Goal: Information Seeking & Learning: Learn about a topic

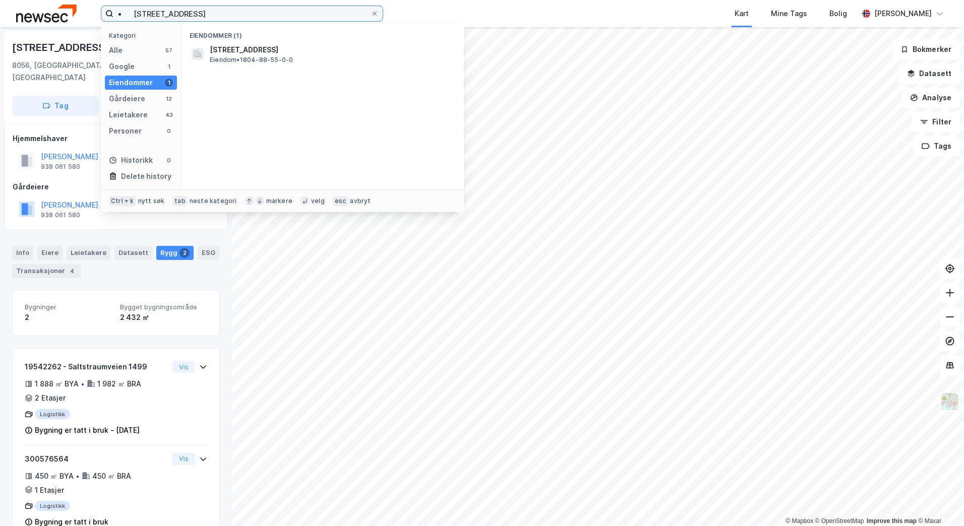
drag, startPoint x: 216, startPoint y: 14, endPoint x: 106, endPoint y: 10, distance: 110.0
click at [106, 10] on label "• [STREET_ADDRESS]" at bounding box center [242, 14] width 282 height 16
paste input "Vøyenengveien14"
click at [171, 15] on input "Vøyenengveien14" at bounding box center [241, 13] width 257 height 15
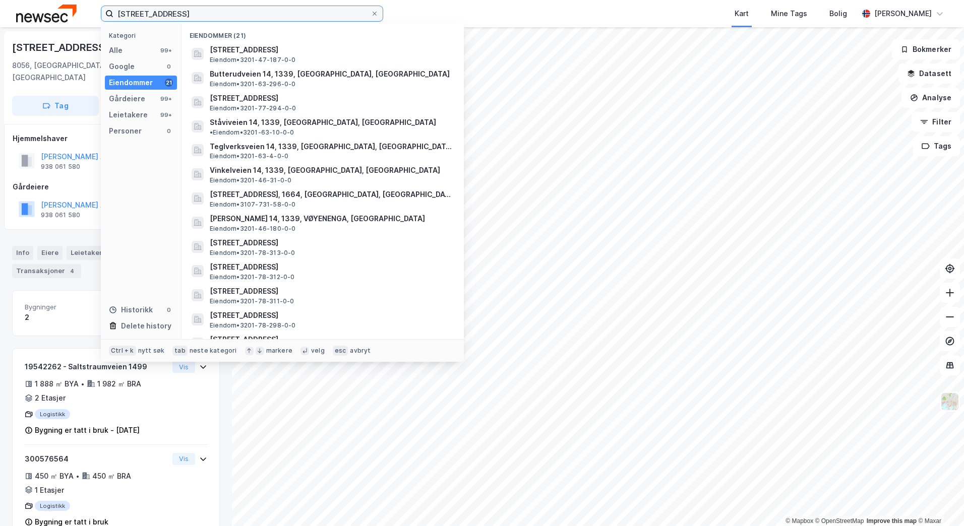
click at [186, 12] on input "[STREET_ADDRESS]" at bounding box center [241, 13] width 257 height 15
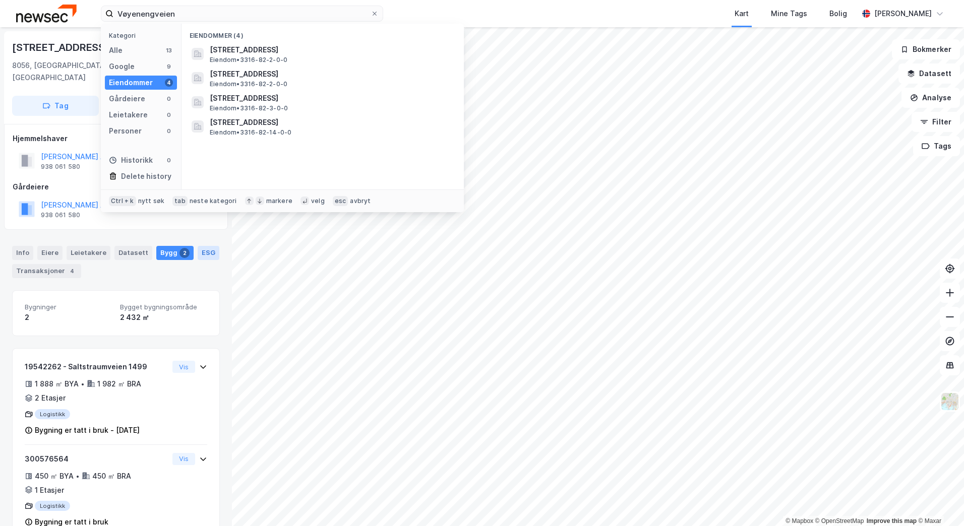
click at [198, 246] on div "ESG" at bounding box center [209, 253] width 22 height 14
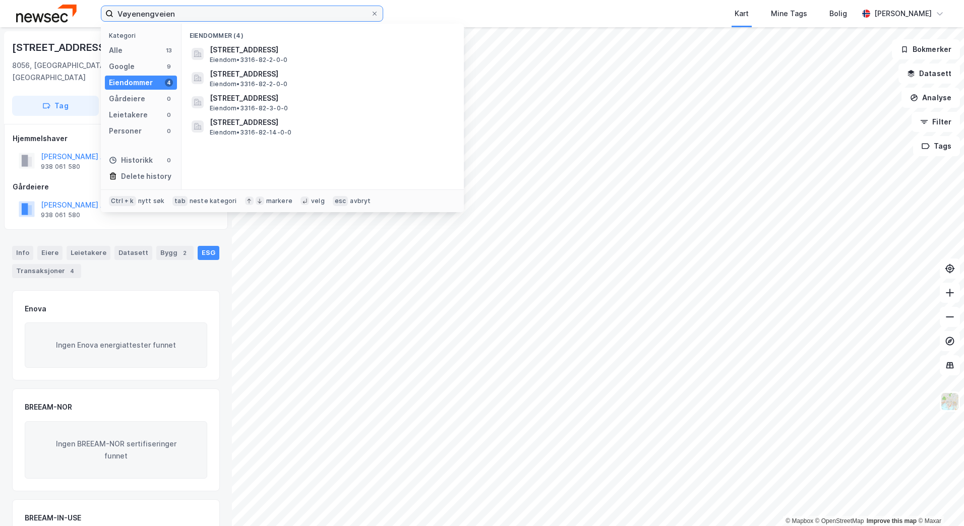
drag, startPoint x: 194, startPoint y: 16, endPoint x: 46, endPoint y: 14, distance: 147.2
click at [46, 14] on div "Vøyenengveien Kategori Alle 13 Google 9 Eiendommer 4 Gårdeiere 0 Leietakere 0 P…" at bounding box center [482, 13] width 964 height 27
paste input "tunet 14"
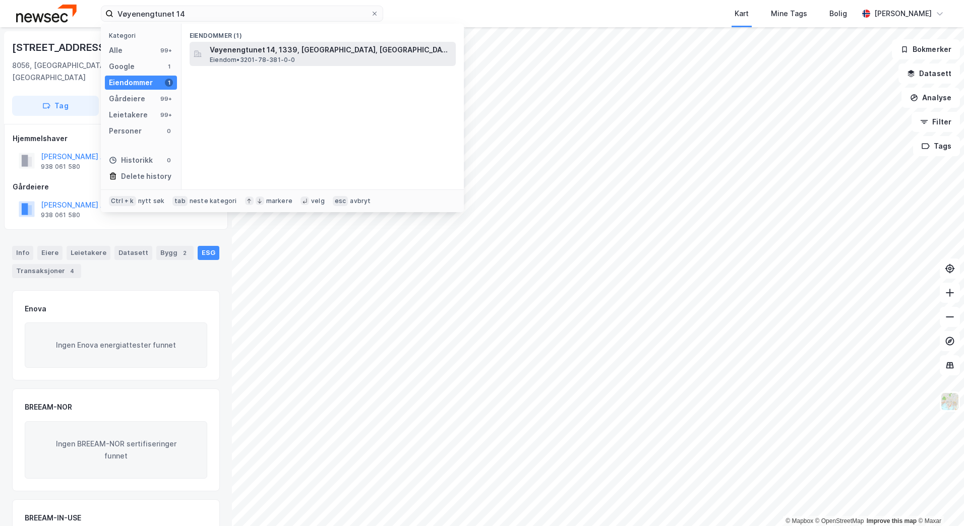
click at [232, 55] on span "Vøyenengtunet 14, 1339, [GEOGRAPHIC_DATA], [GEOGRAPHIC_DATA]" at bounding box center [331, 50] width 242 height 12
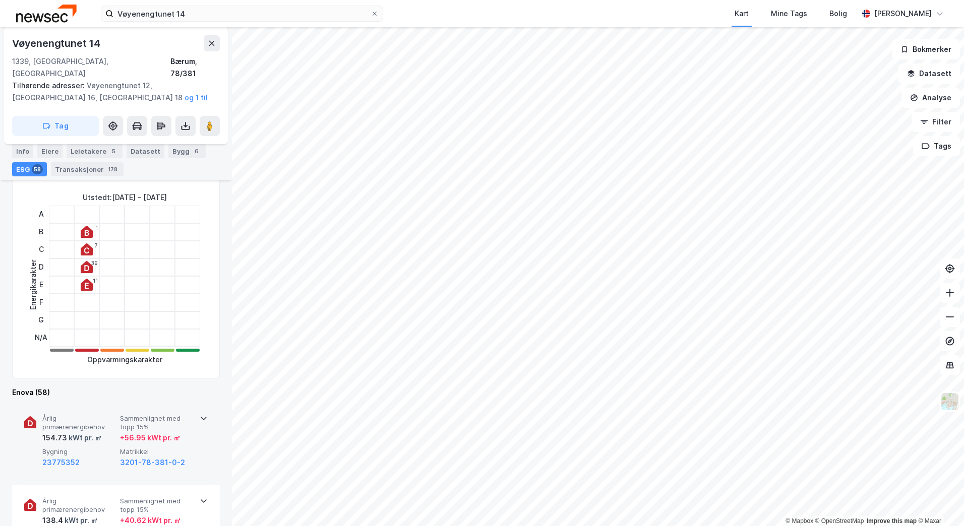
scroll to position [267, 0]
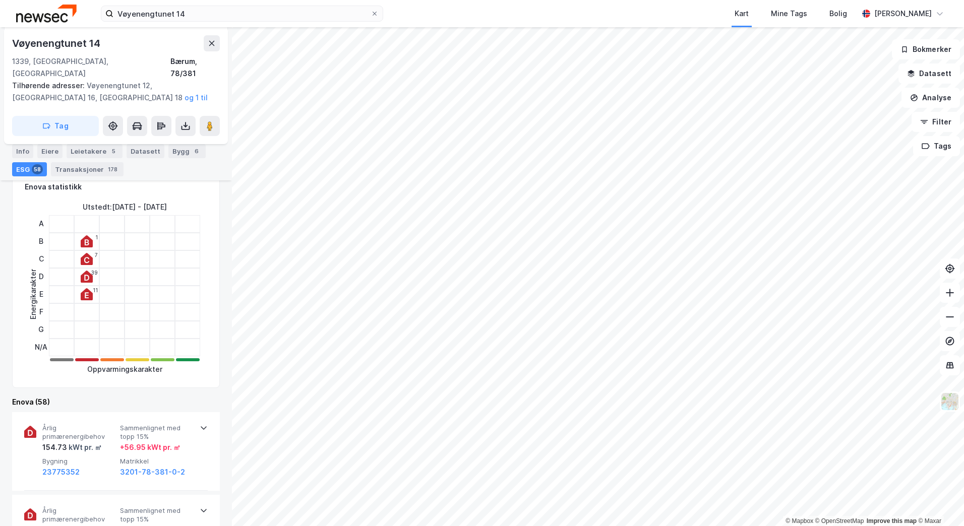
click at [86, 240] on icon at bounding box center [87, 243] width 5 height 6
click at [85, 240] on icon at bounding box center [87, 243] width 5 height 6
click at [211, 287] on div "Enova statistikk Energikarakter Utstedt : [DATE] - [DATE] A B C D E F G N/A 1 7…" at bounding box center [116, 278] width 208 height 220
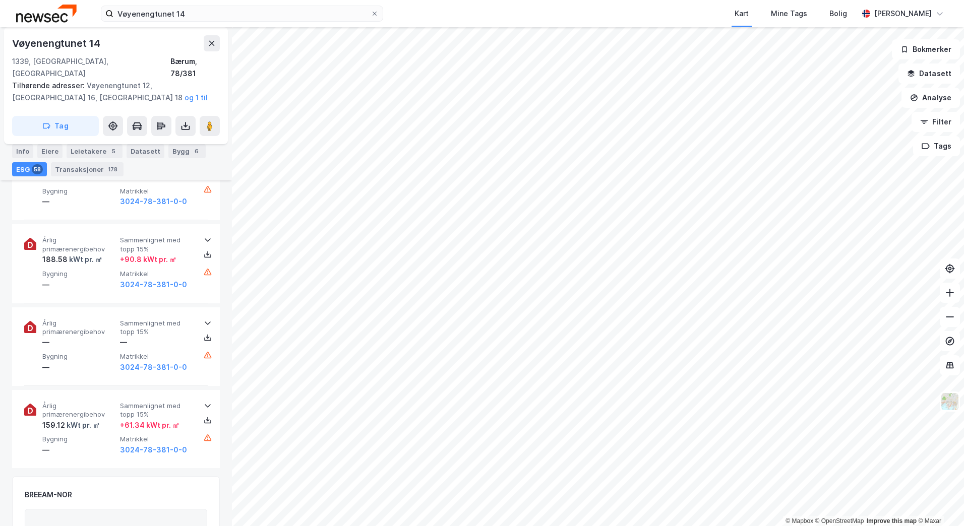
scroll to position [5168, 0]
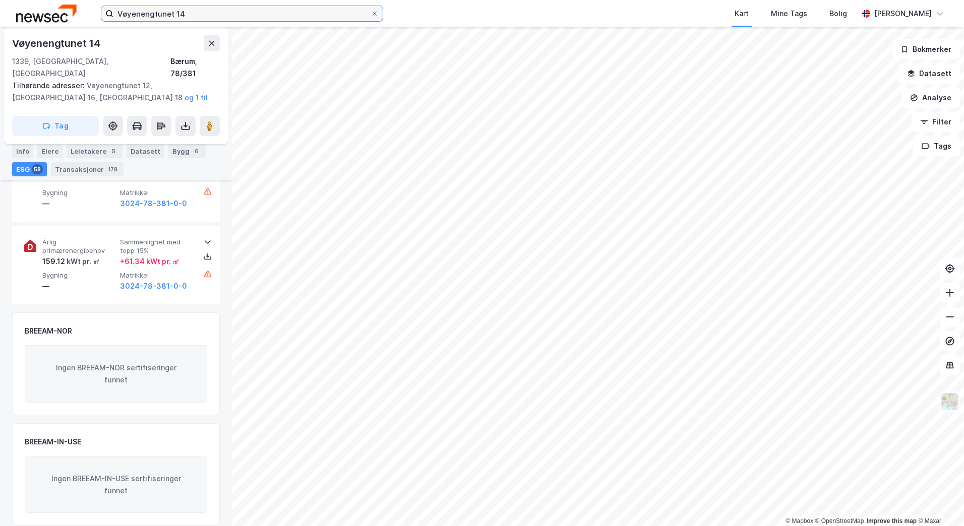
click at [216, 15] on input "Vøyenengtunet 14" at bounding box center [241, 13] width 257 height 15
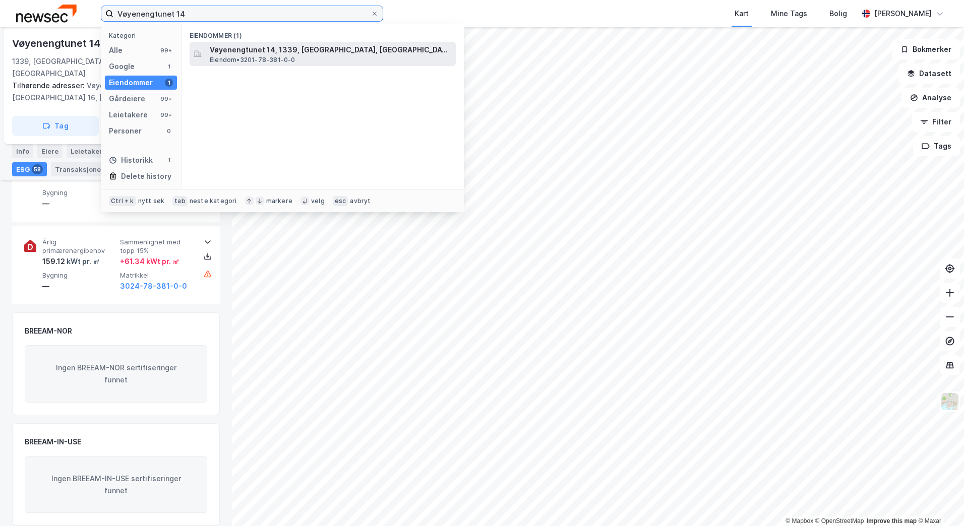
type input "Vøyenengtunet 14"
click at [234, 59] on span "Eiendom • 3201-78-381-0-0" at bounding box center [253, 60] width 86 height 8
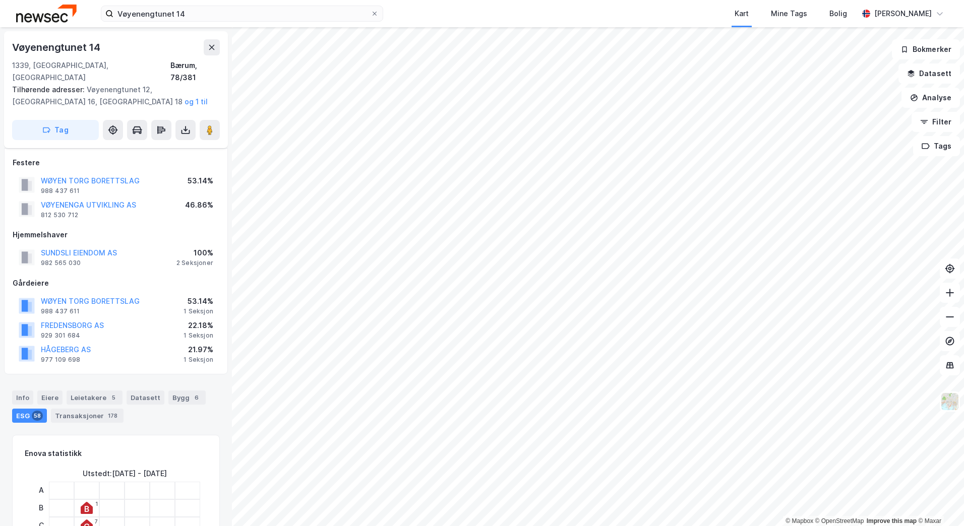
scroll to position [5168, 0]
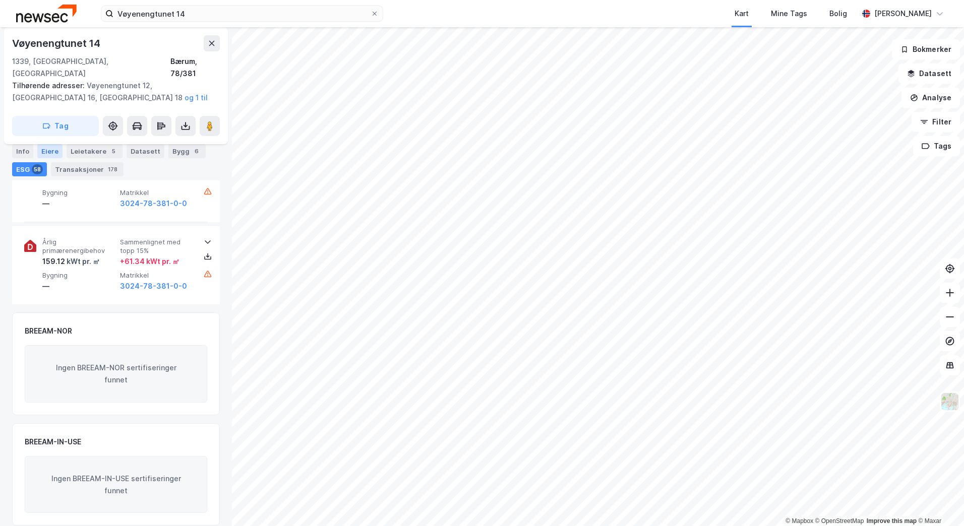
click at [52, 151] on div "Eiere" at bounding box center [49, 151] width 25 height 14
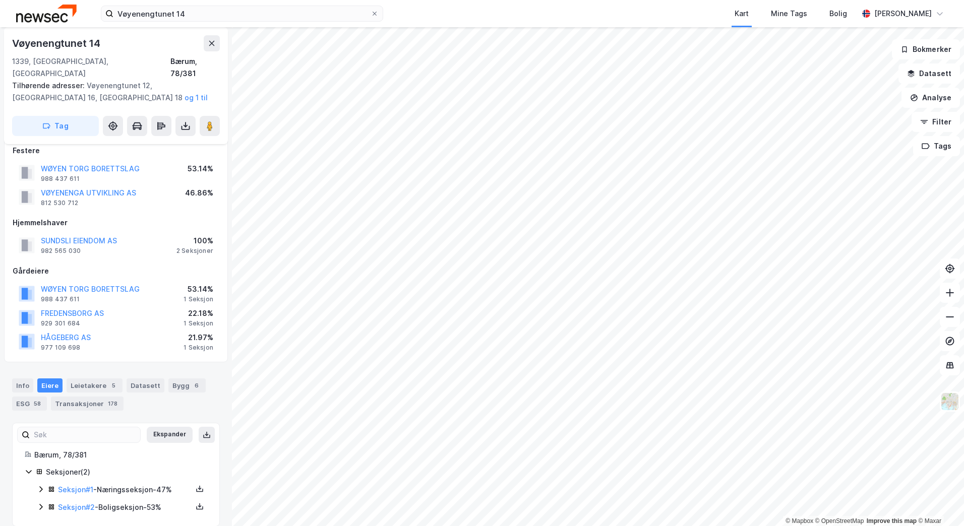
scroll to position [13, 0]
click at [41, 486] on icon at bounding box center [40, 489] width 3 height 6
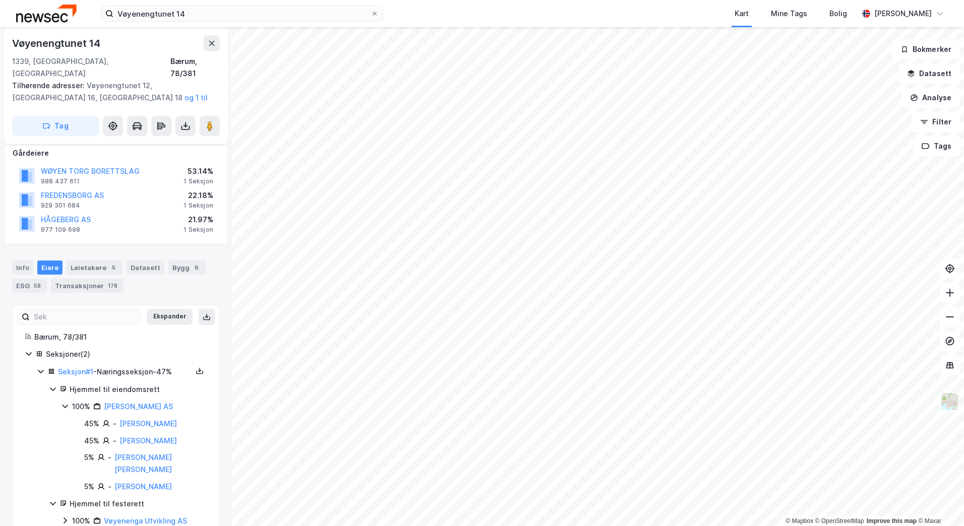
scroll to position [149, 0]
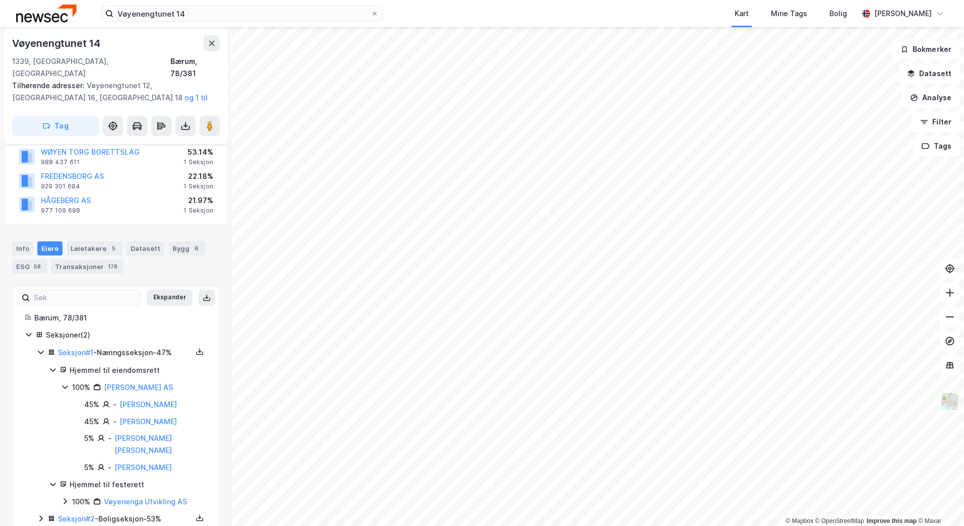
click at [68, 497] on icon at bounding box center [65, 501] width 8 height 8
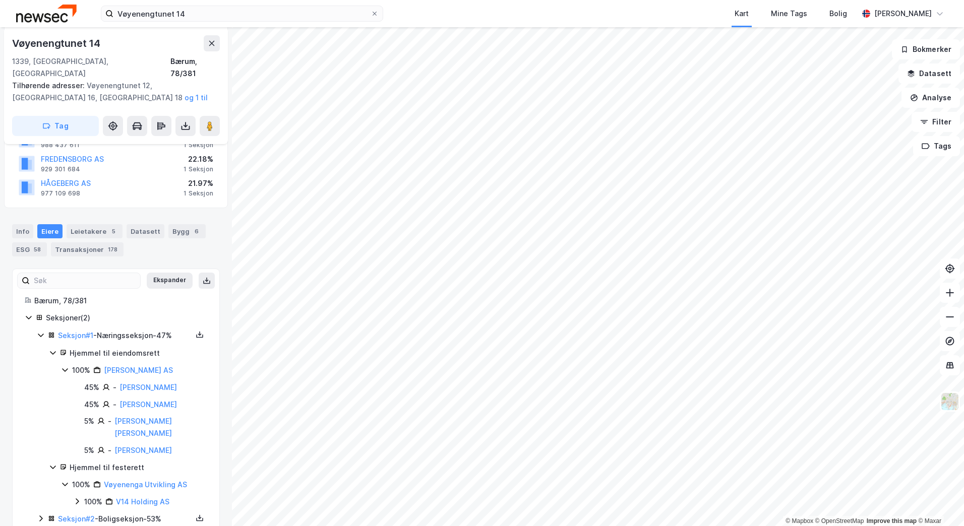
click at [77, 498] on icon at bounding box center [77, 501] width 3 height 6
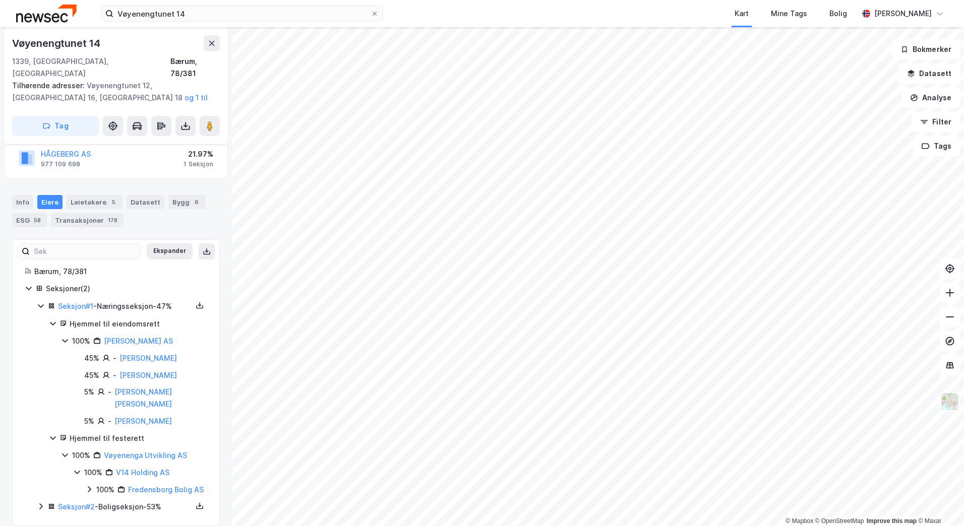
click at [88, 486] on icon at bounding box center [89, 489] width 3 height 6
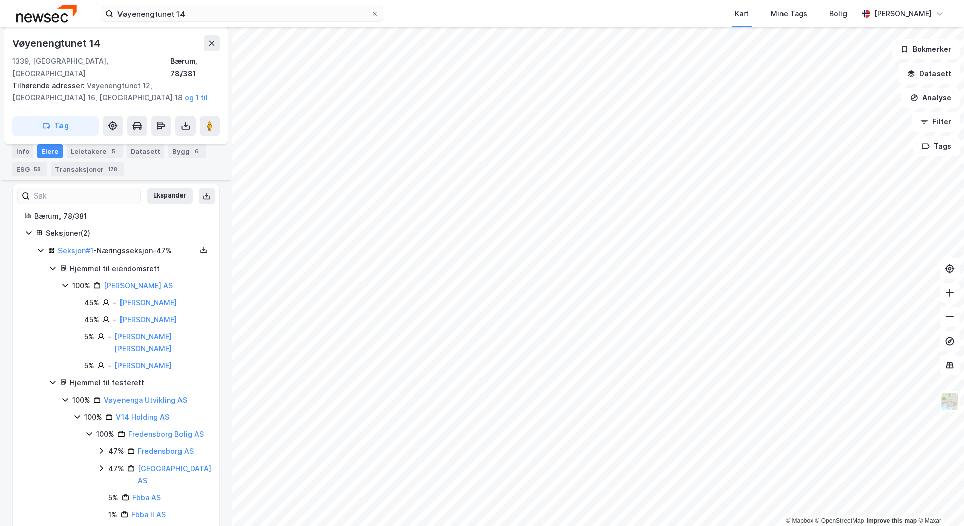
scroll to position [251, 0]
click at [38, 244] on div "Seksjon # 1 - Næringsseksjon - 47%" at bounding box center [124, 250] width 174 height 13
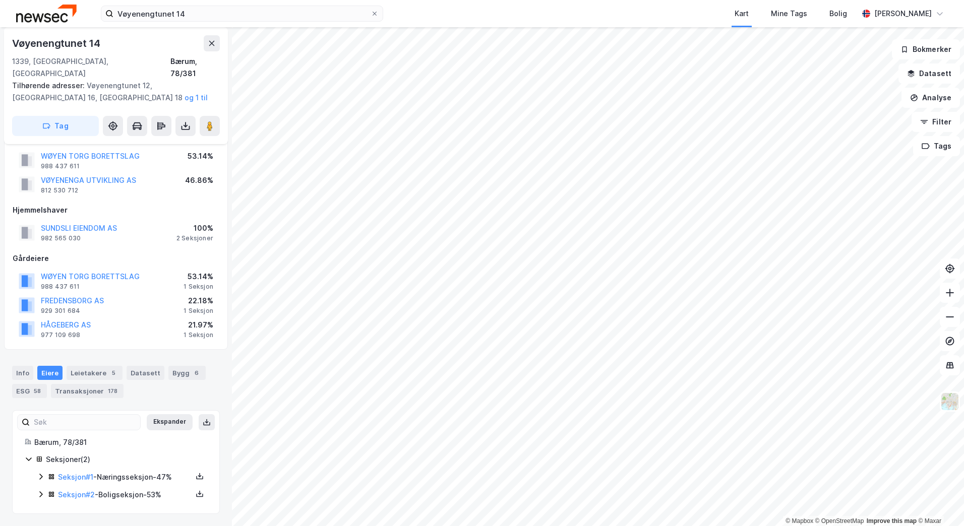
scroll to position [13, 0]
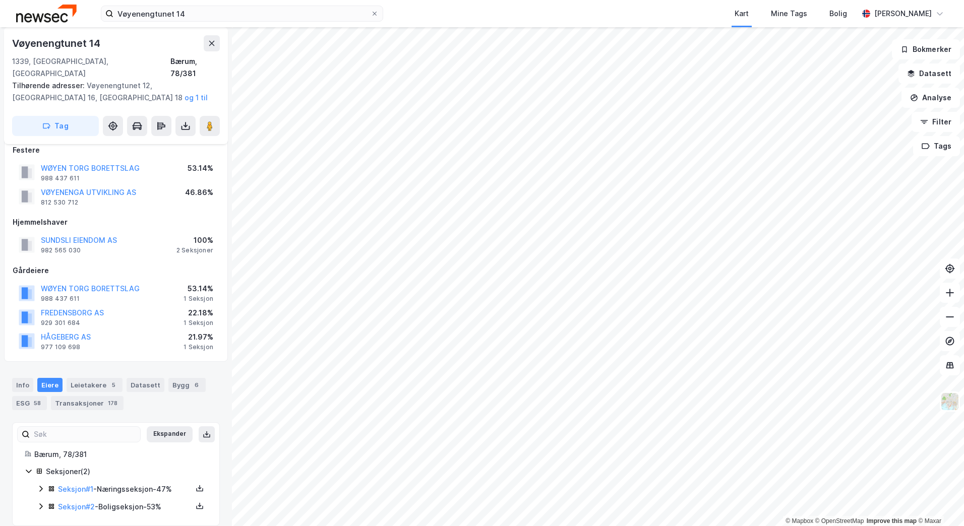
click at [42, 485] on icon at bounding box center [41, 489] width 8 height 8
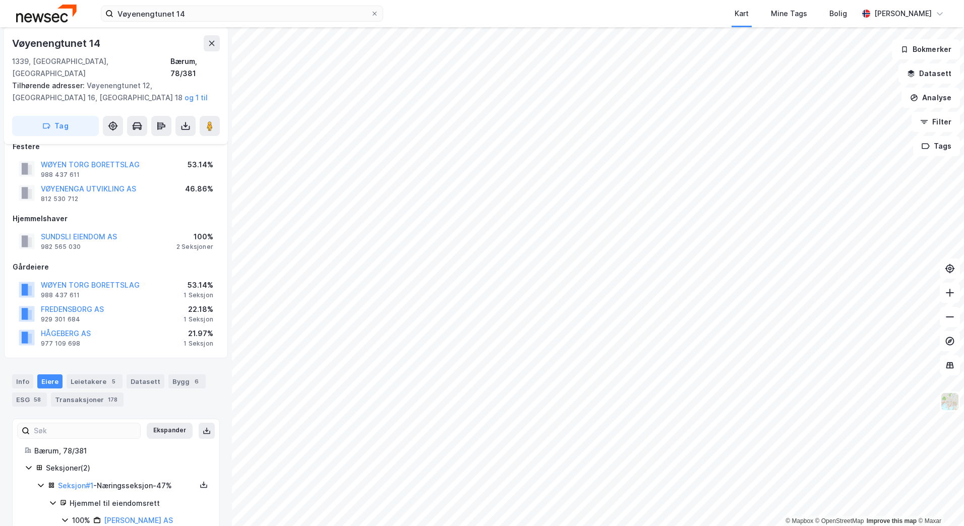
scroll to position [0, 0]
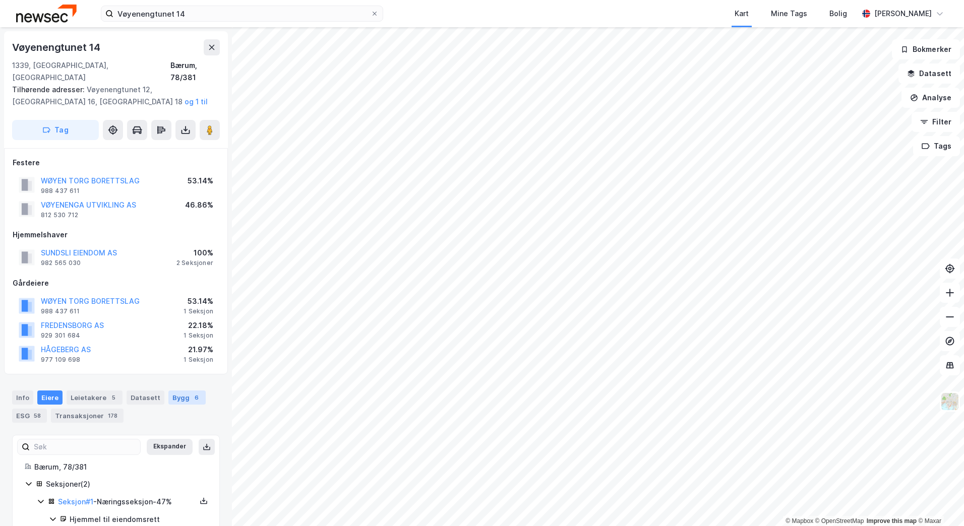
click at [174, 391] on div "Bygg 6" at bounding box center [186, 398] width 37 height 14
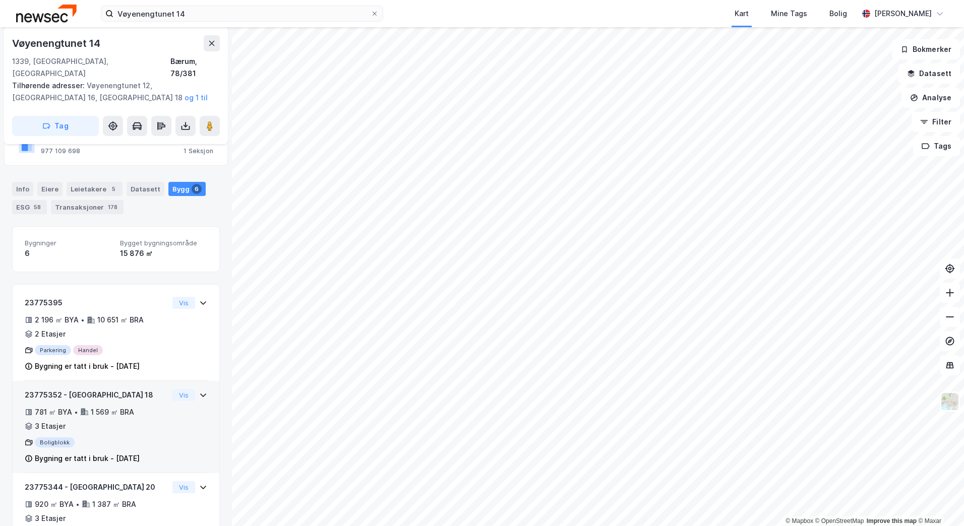
scroll to position [225, 0]
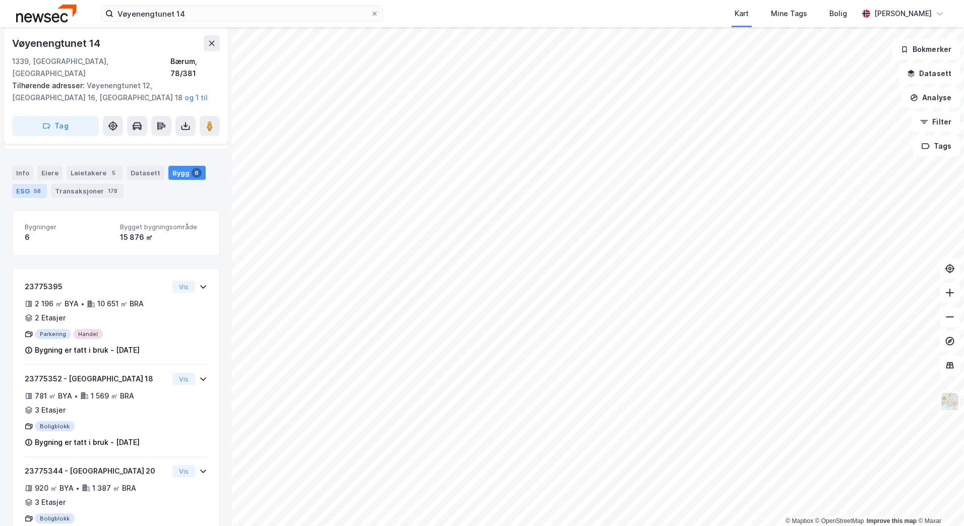
click at [35, 186] on div "58" at bounding box center [37, 191] width 11 height 10
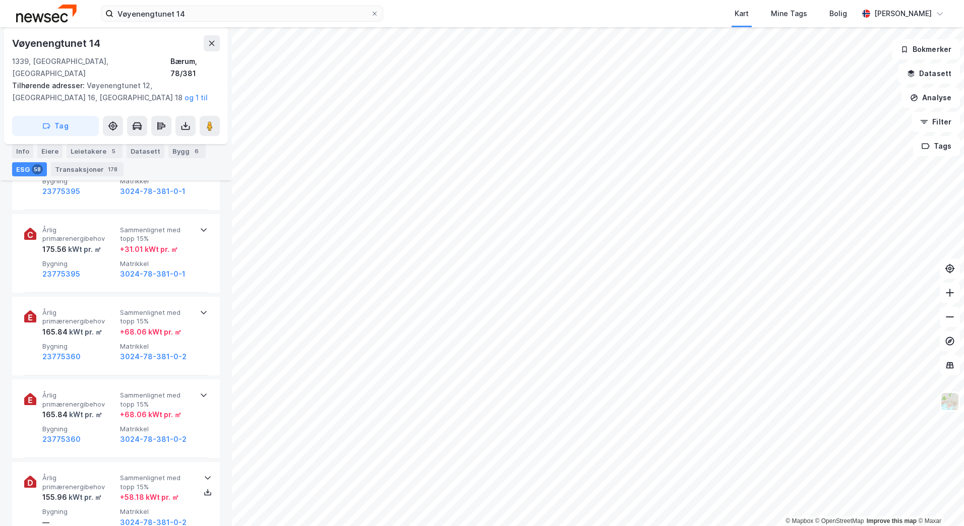
scroll to position [1211, 0]
